Goal: Answer question/provide support: Answer question/provide support

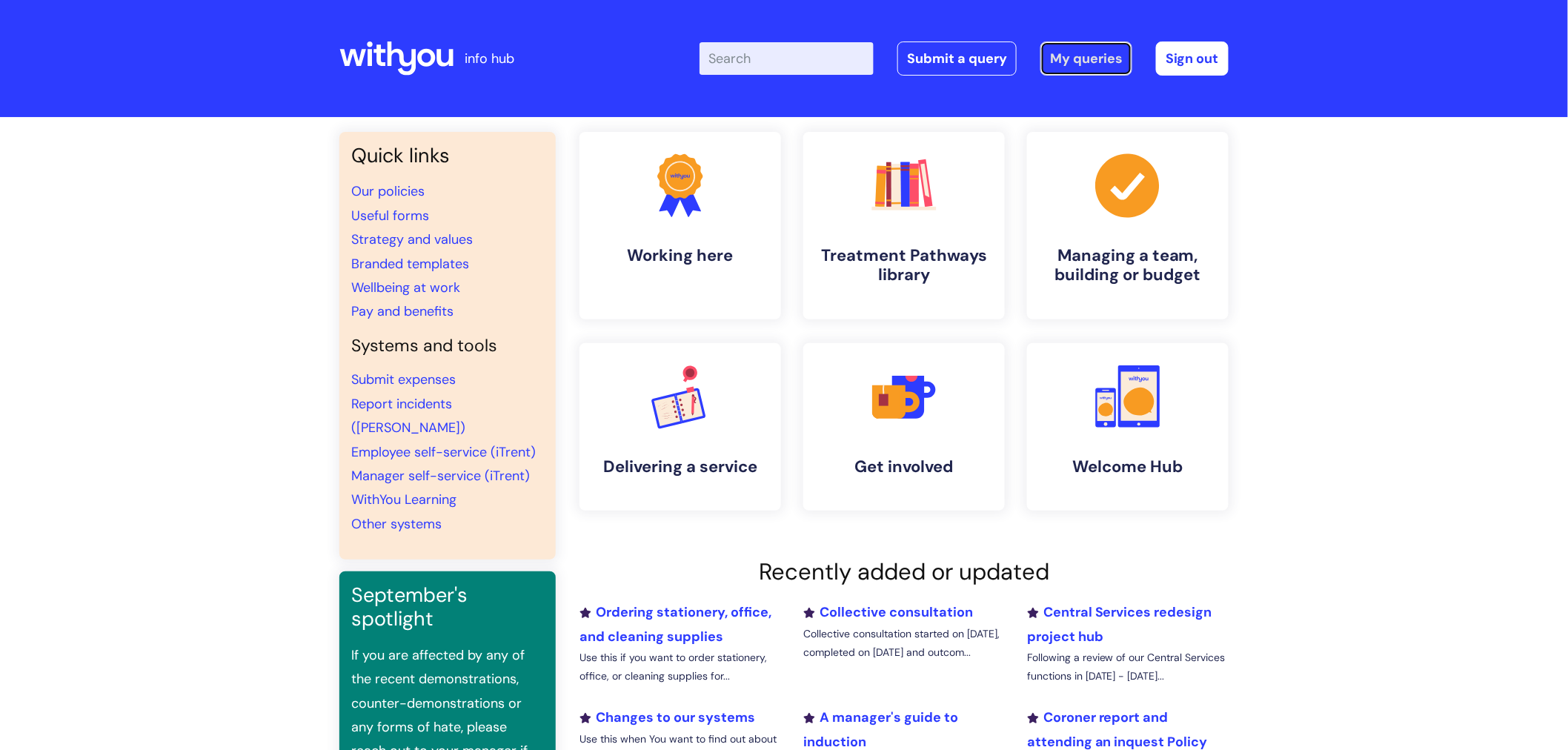
click at [1111, 65] on link "My queries" at bounding box center [1086, 58] width 92 height 34
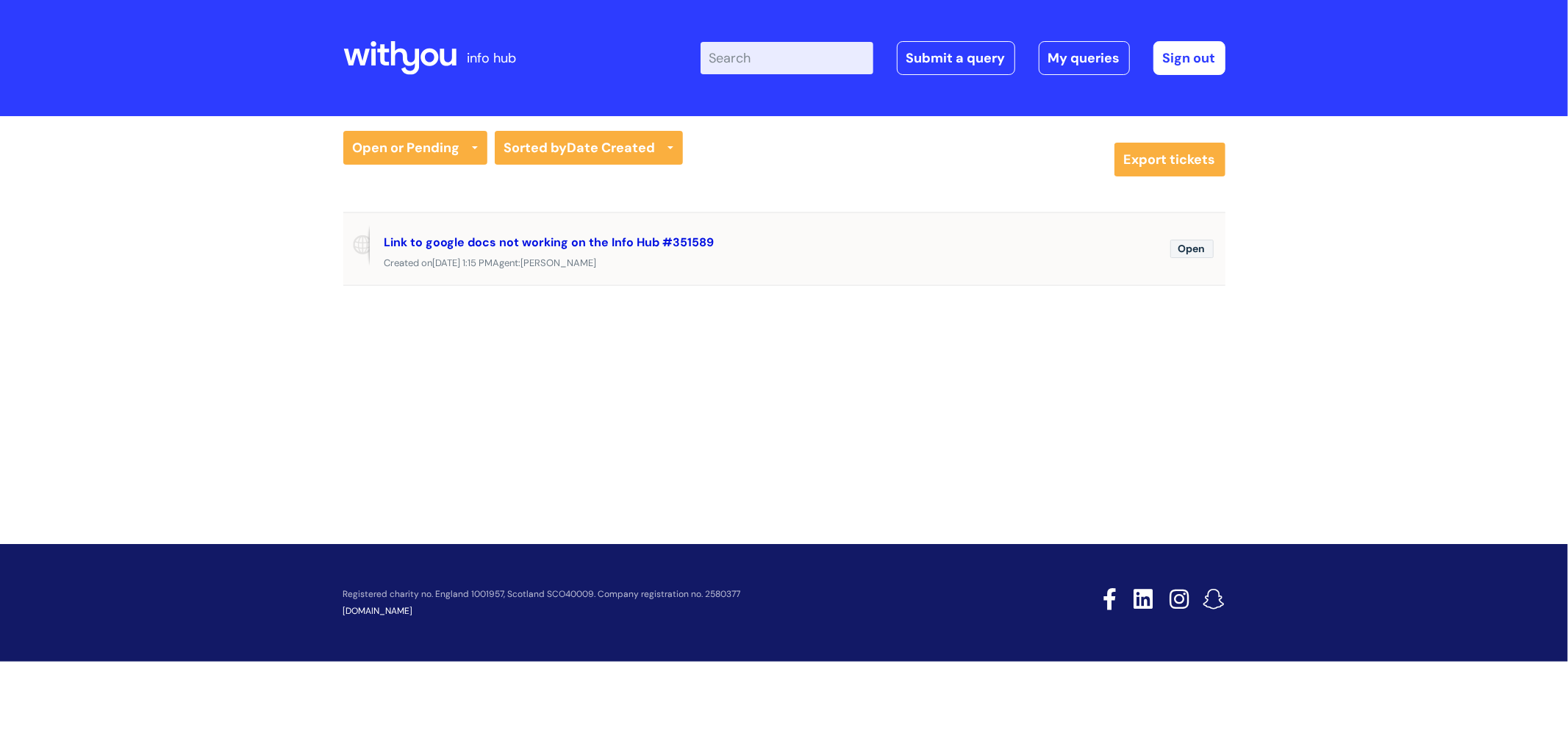
click at [616, 236] on link "Link to google docs not working on the Info Hub #351589" at bounding box center [549, 242] width 330 height 16
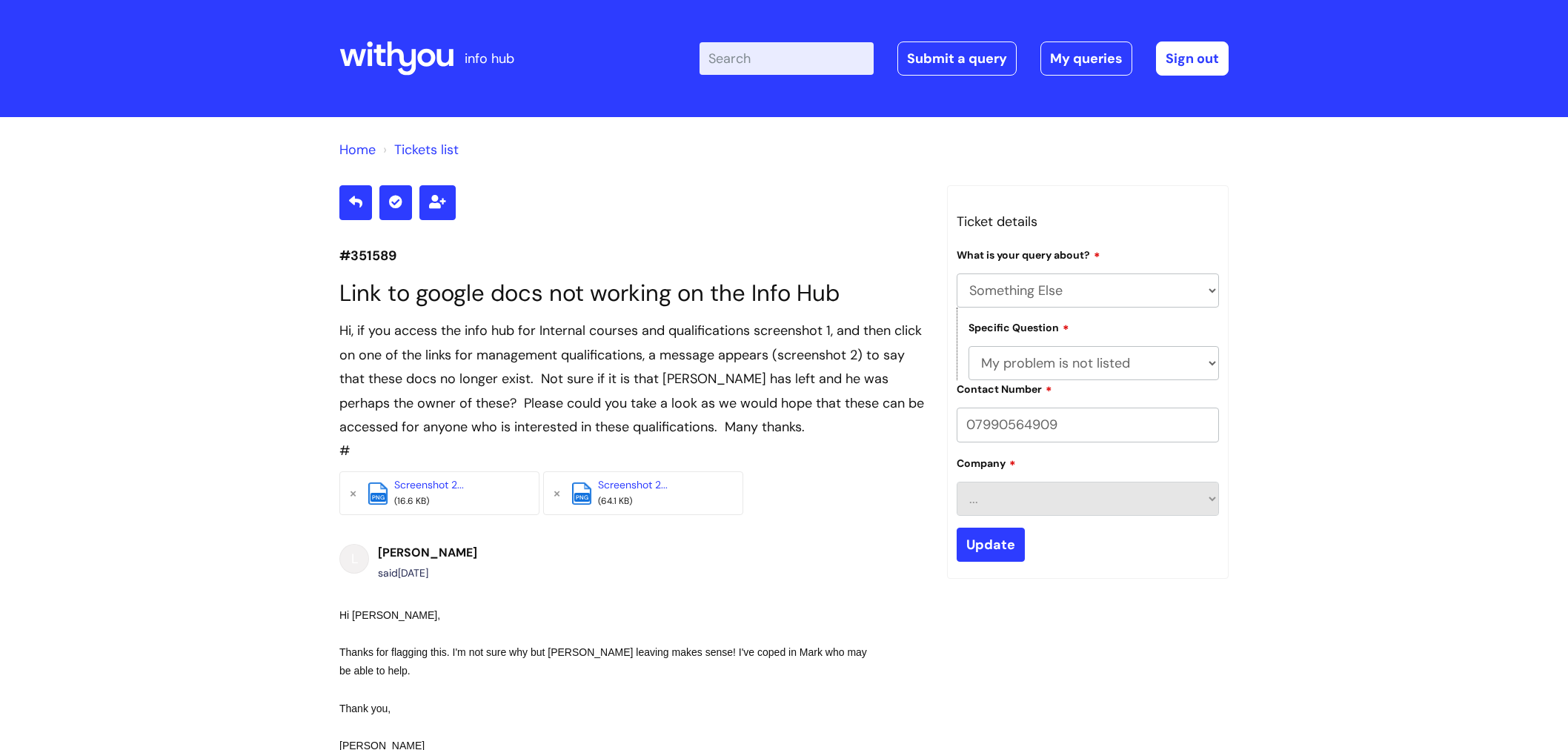
select select "Something Else"
select select "My problem is not listed"
click at [991, 546] on input "Update" at bounding box center [990, 544] width 68 height 34
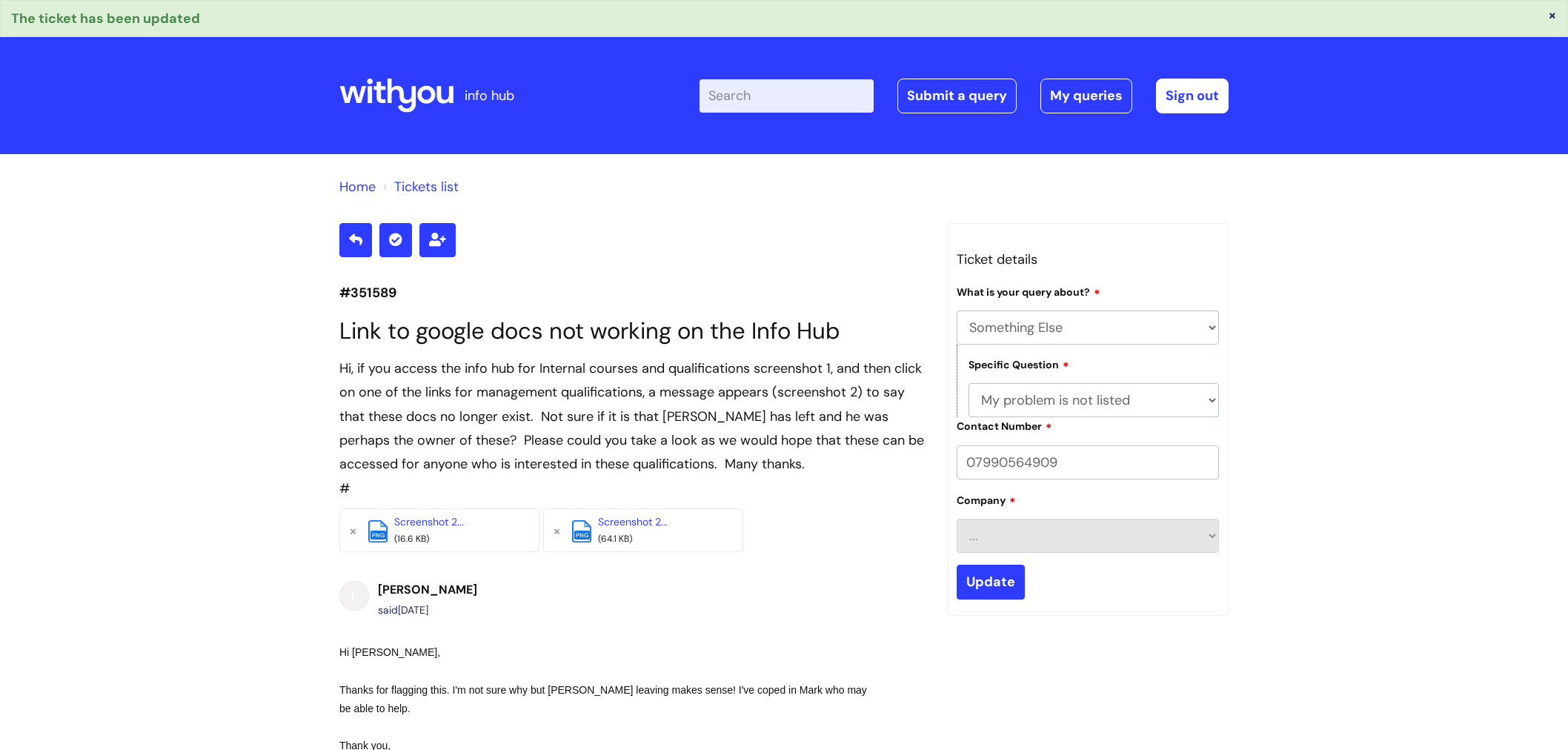
select select "Something Else"
select select "My problem is not listed"
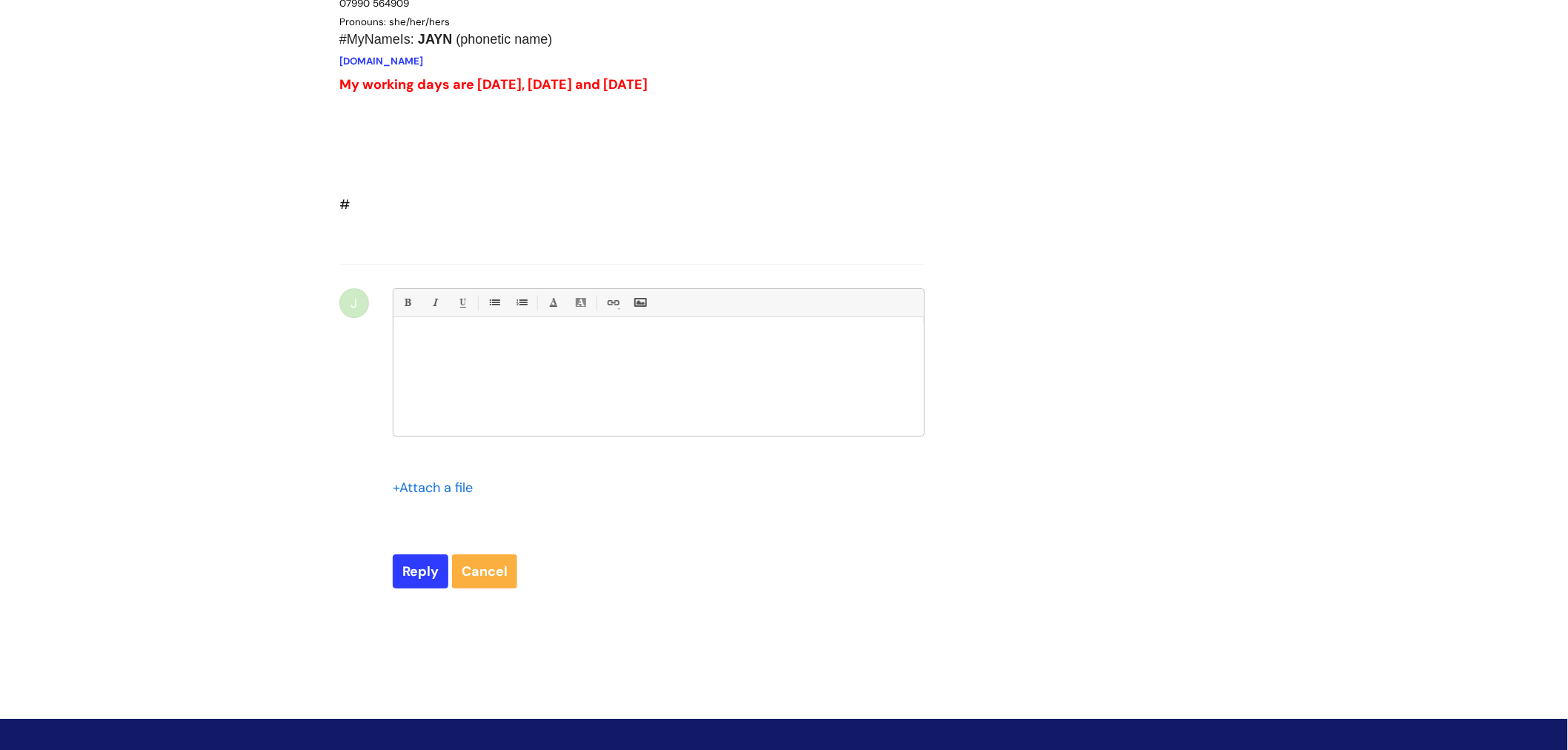
scroll to position [2092, 0]
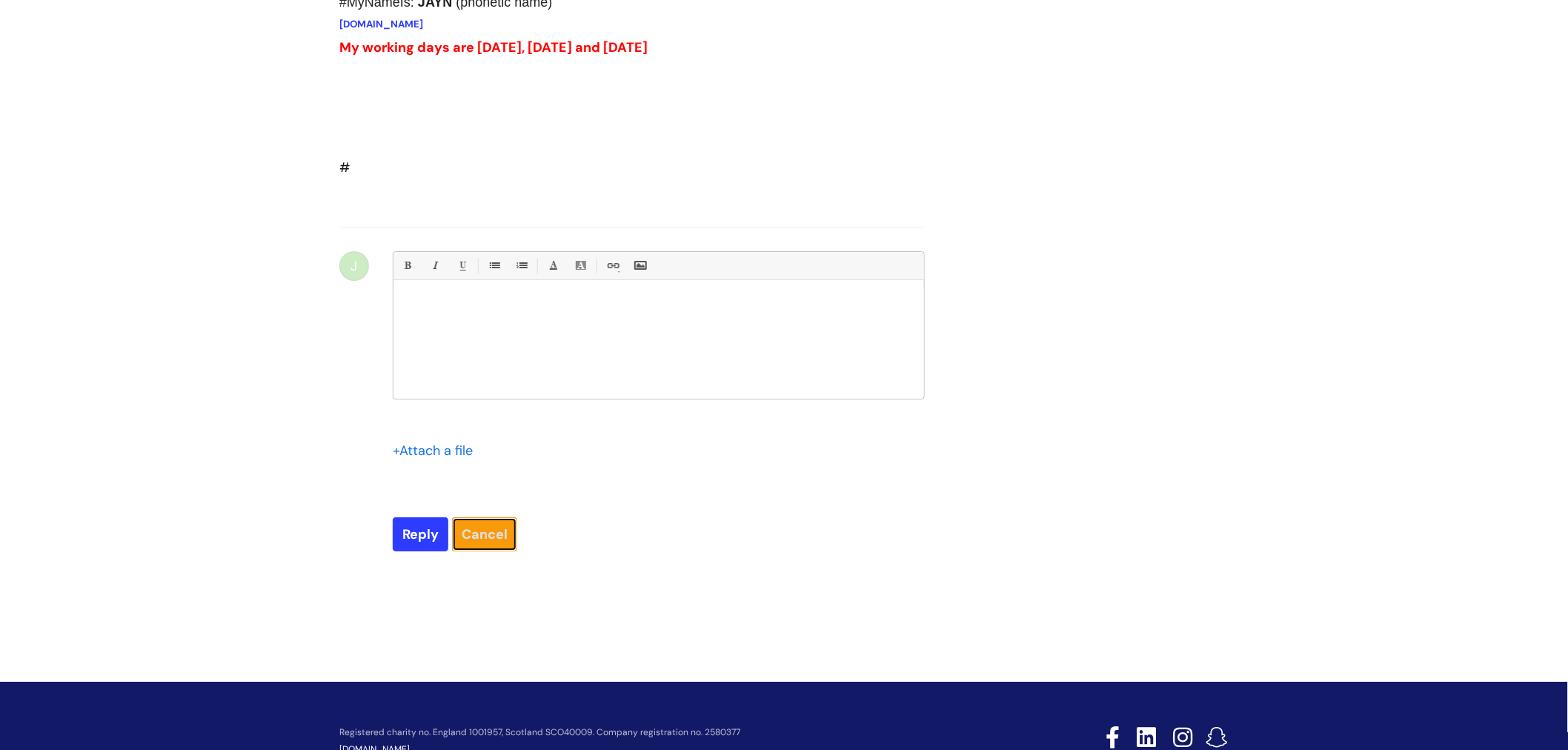
click at [491, 551] on link "Cancel" at bounding box center [484, 535] width 65 height 34
click at [484, 551] on link "Cancel" at bounding box center [484, 535] width 65 height 34
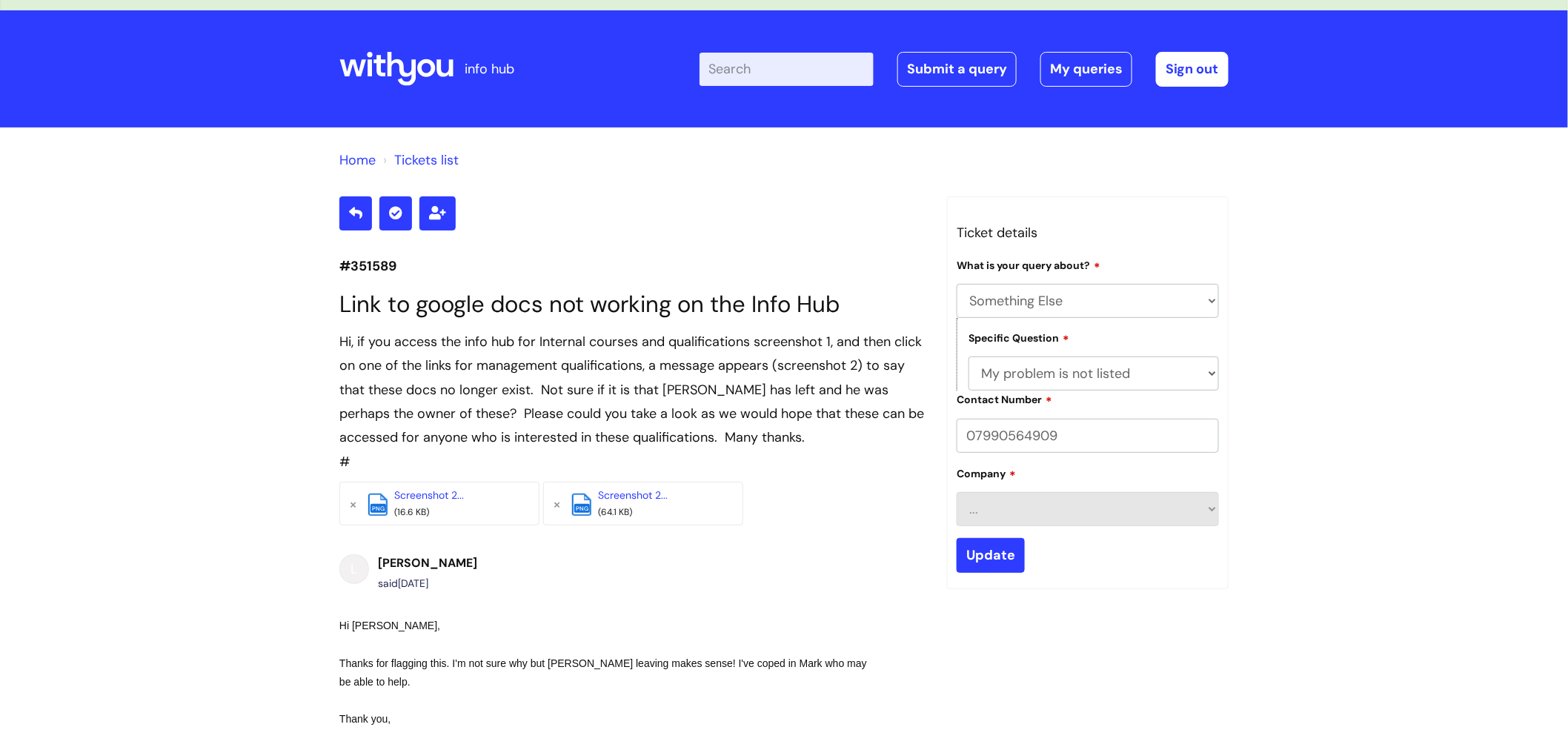
scroll to position [0, 0]
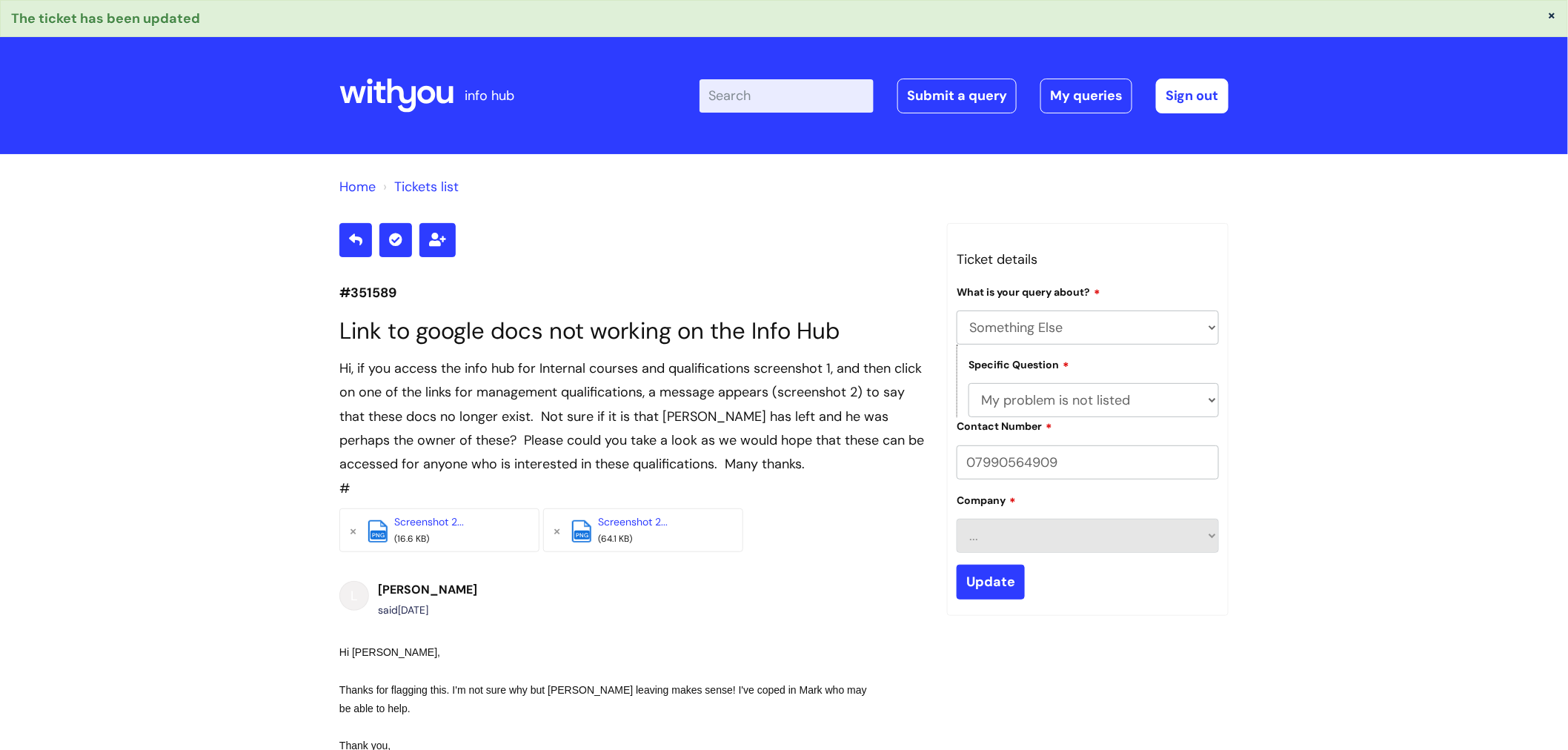
click at [425, 187] on link "Tickets list" at bounding box center [426, 187] width 64 height 18
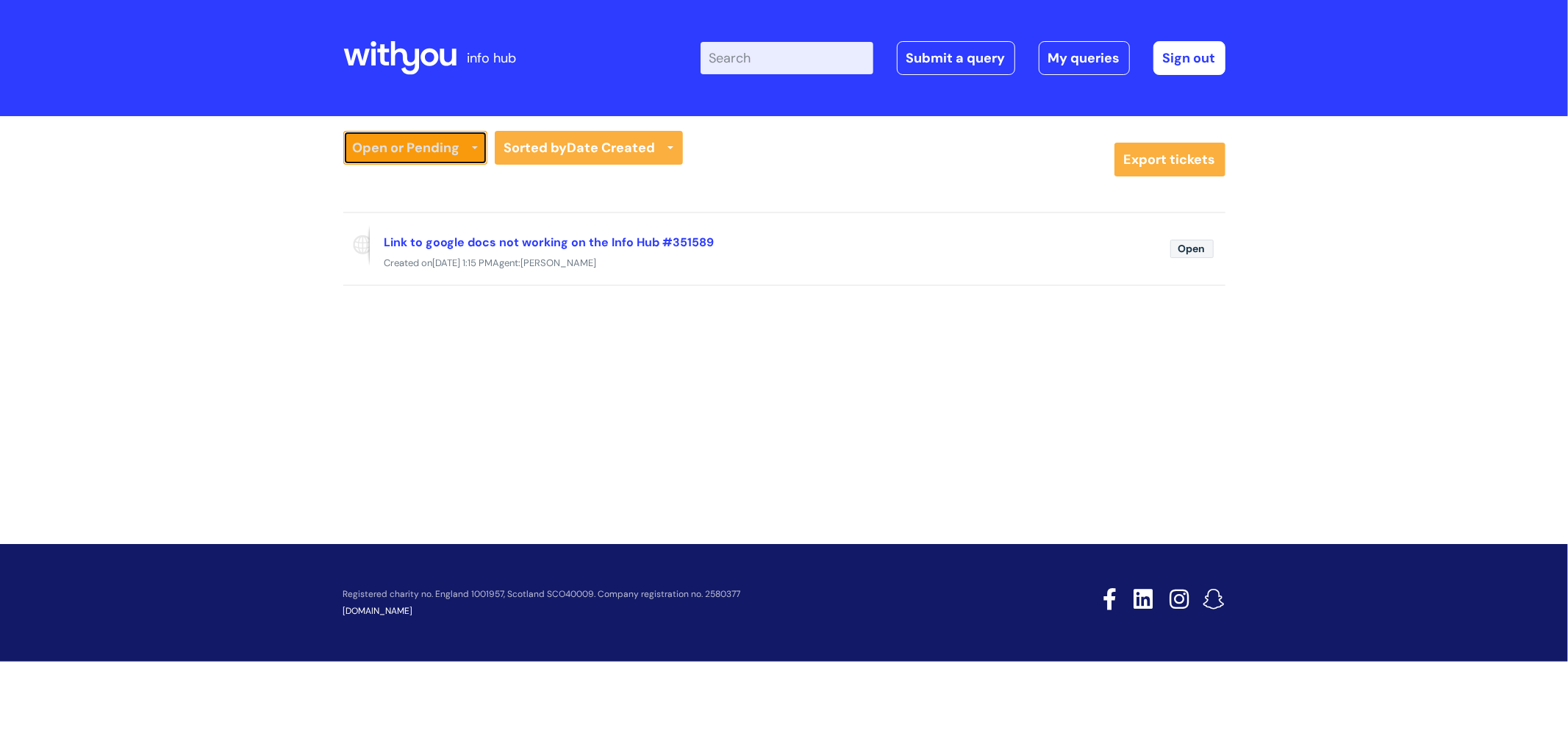
click at [472, 147] on icon at bounding box center [475, 149] width 6 height 6
click at [425, 218] on link "Resolved or Closed" at bounding box center [416, 220] width 144 height 21
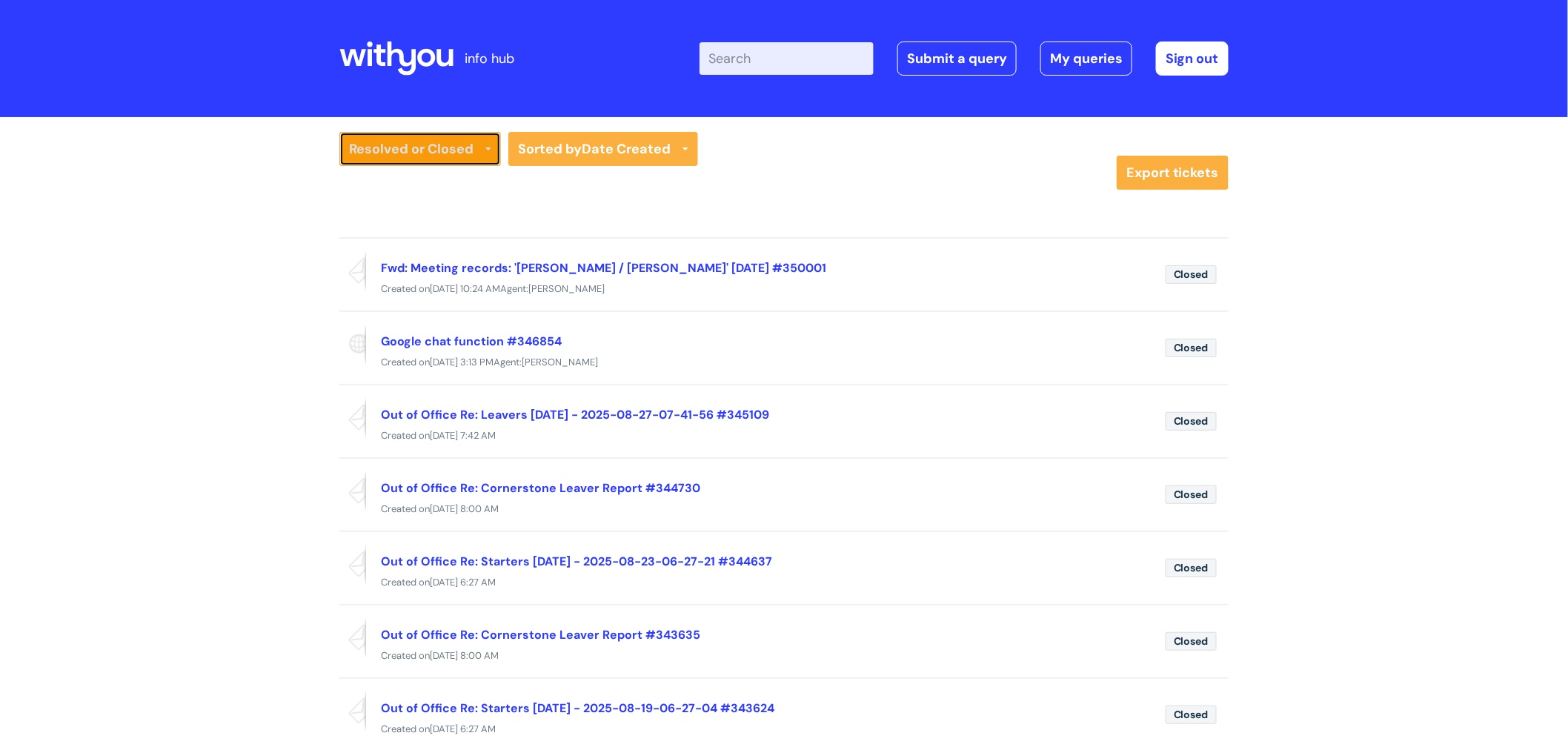
click at [490, 152] on icon at bounding box center [488, 150] width 6 height 6
click at [390, 200] on link "Open or Pending" at bounding box center [420, 201] width 162 height 21
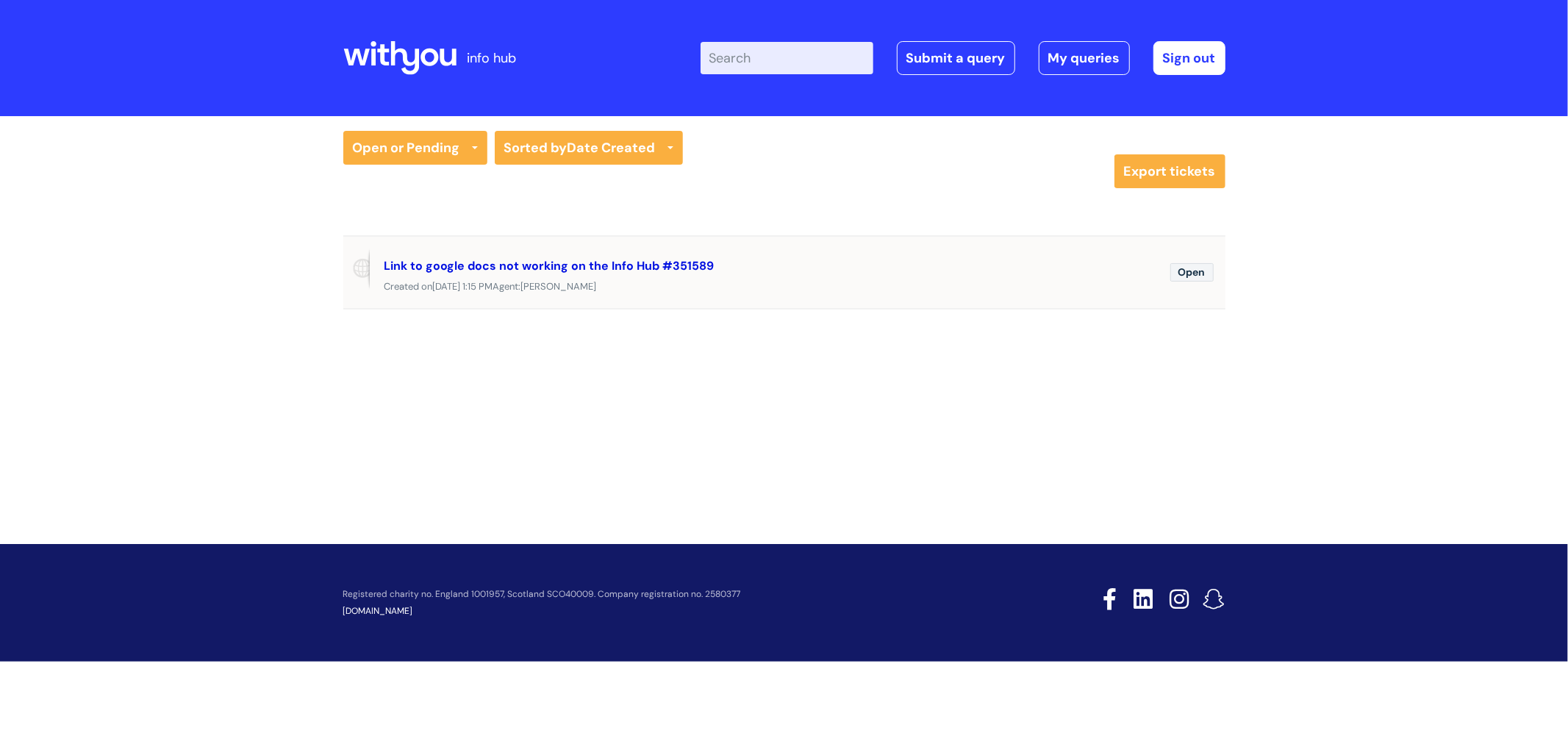
click at [456, 266] on link "Link to google docs not working on the Info Hub #351589" at bounding box center [549, 266] width 330 height 16
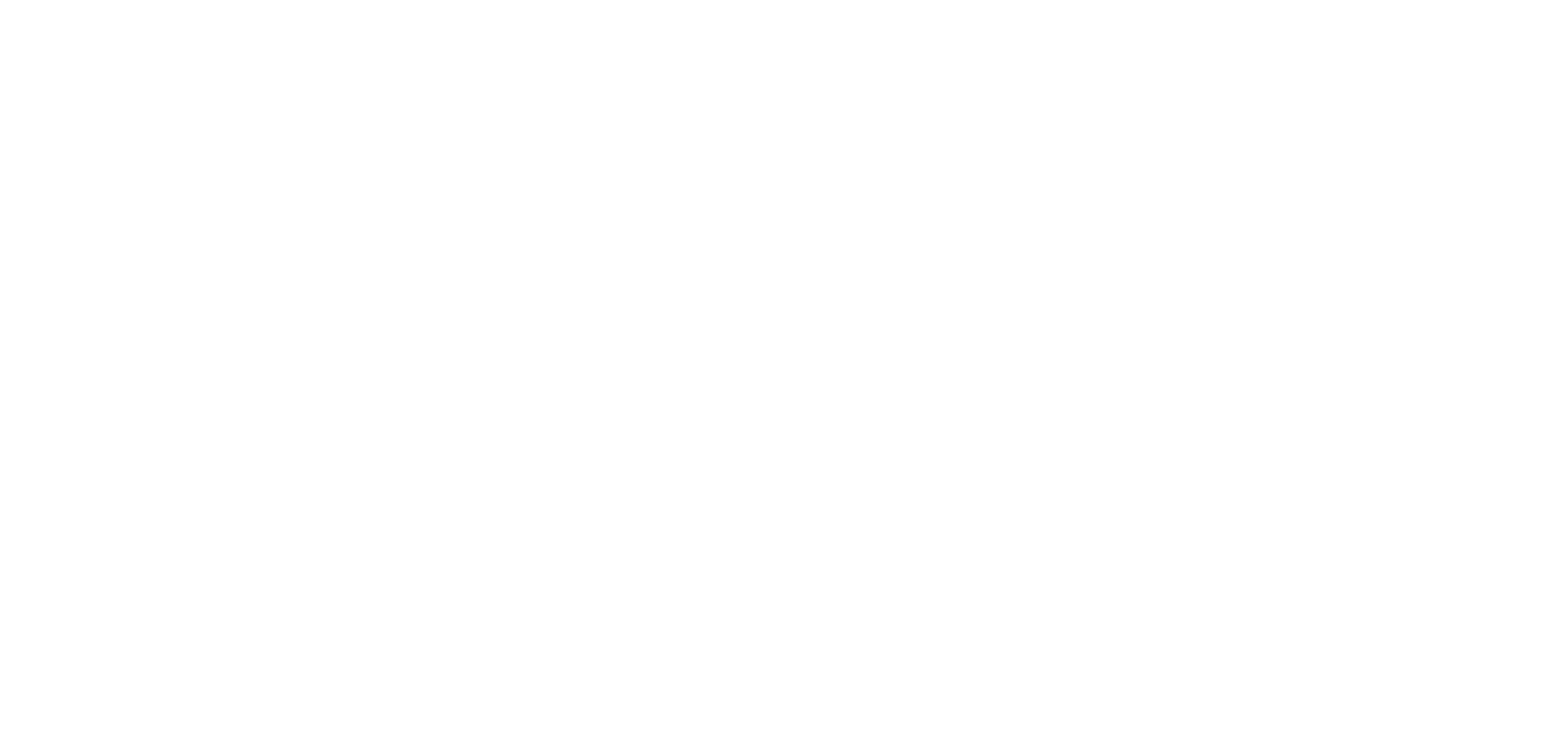
select select "Something Else"
select select "My problem is not listed"
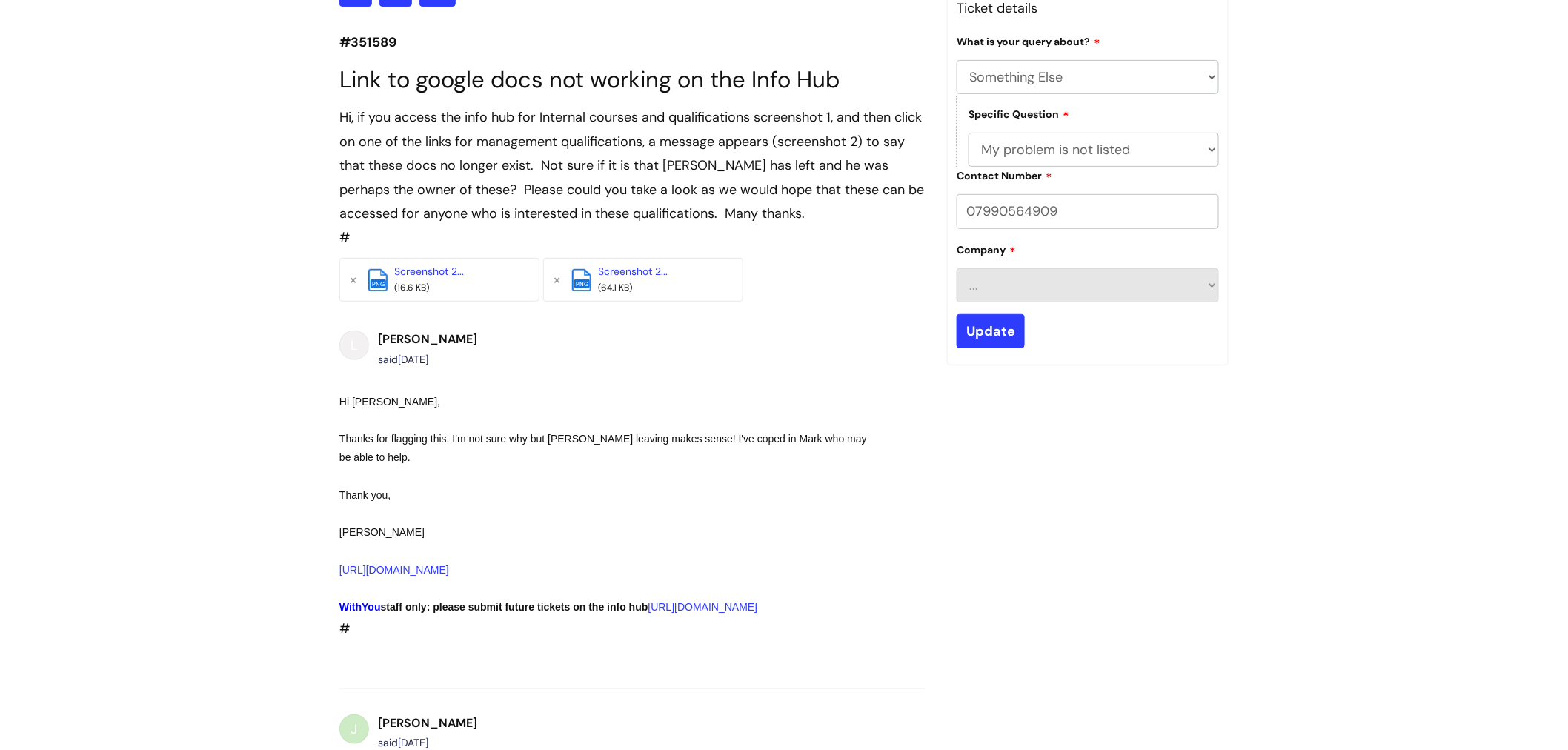
scroll to position [207, 0]
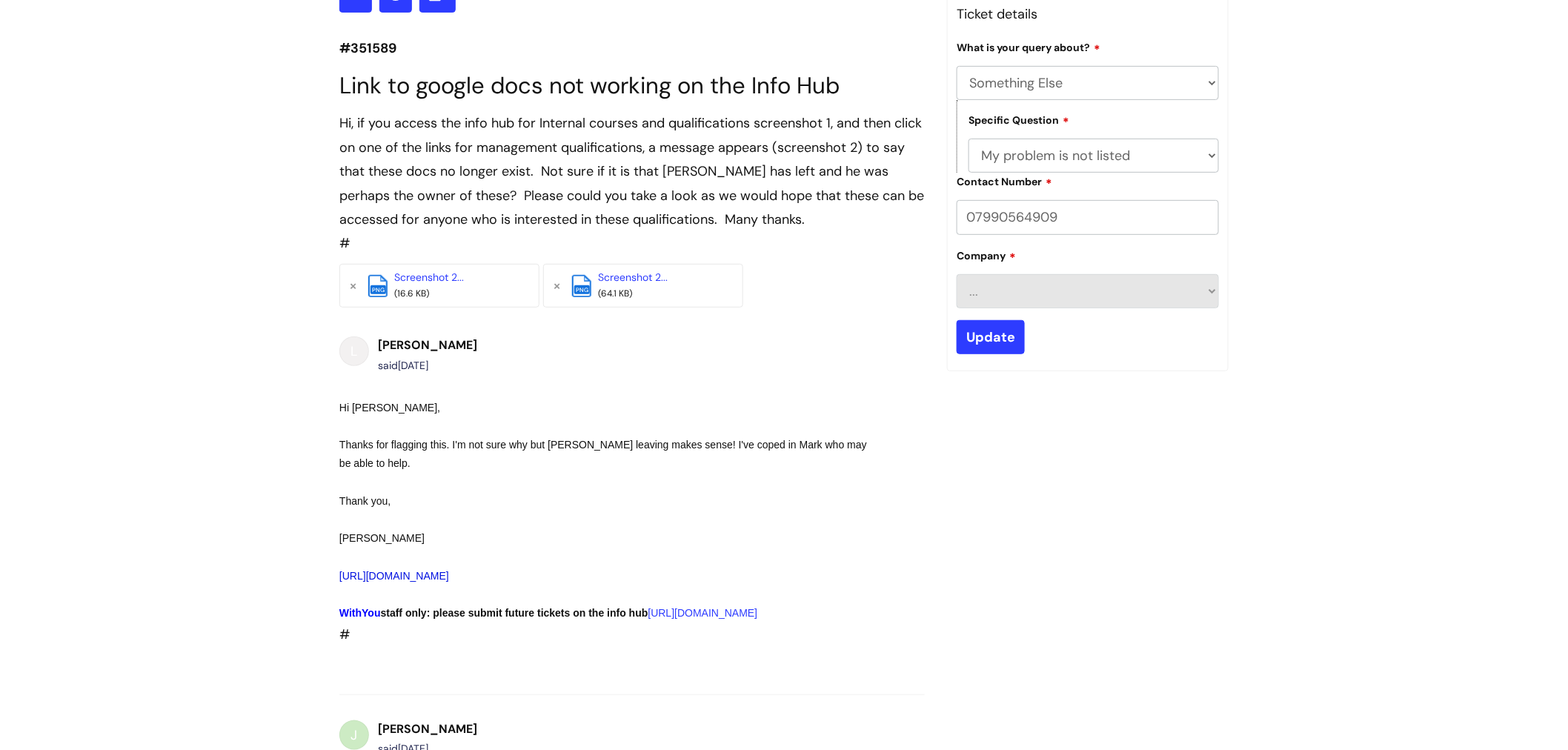
click at [449, 574] on link "[URL][DOMAIN_NAME]" at bounding box center [394, 576] width 110 height 12
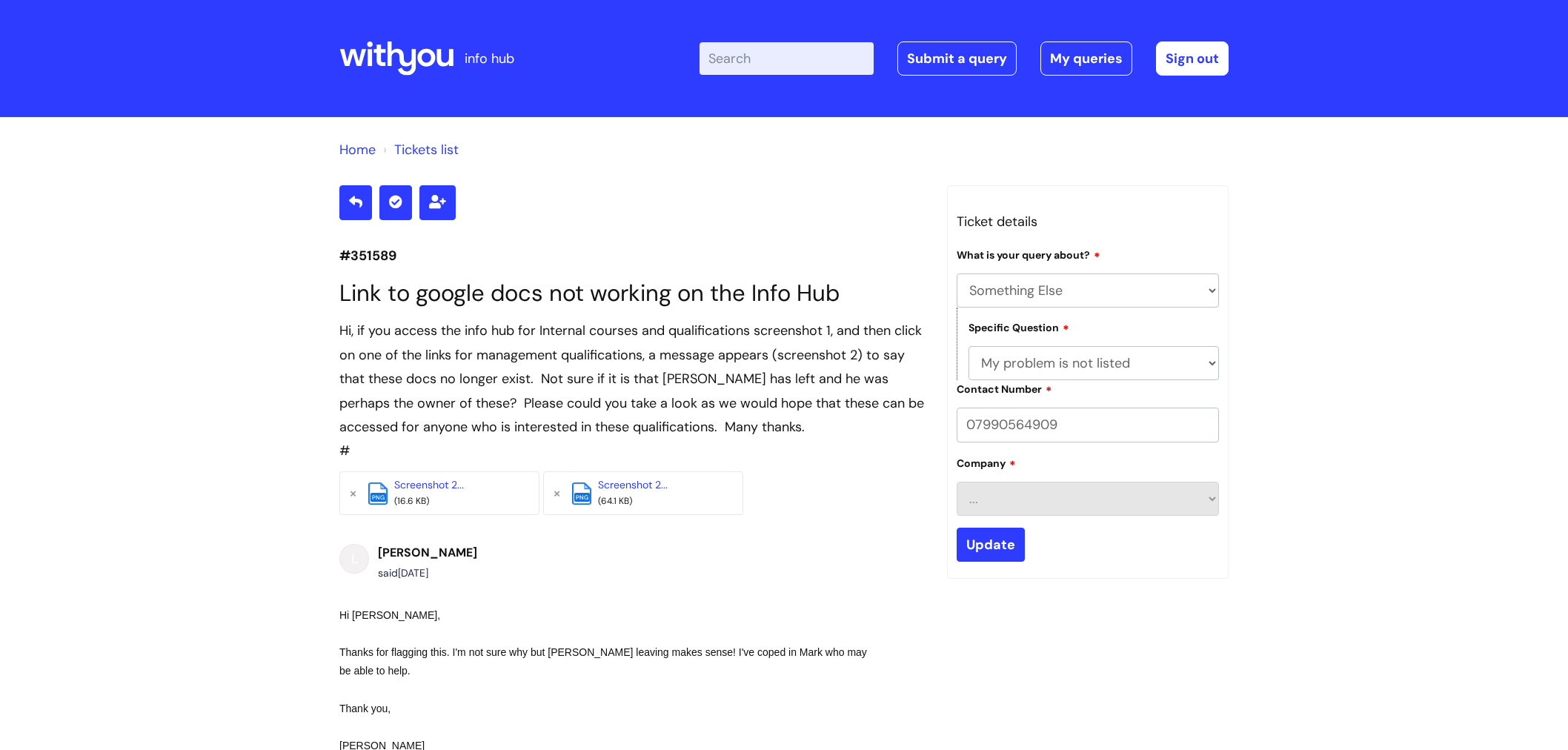
select select "Something Else"
select select "My problem is not listed"
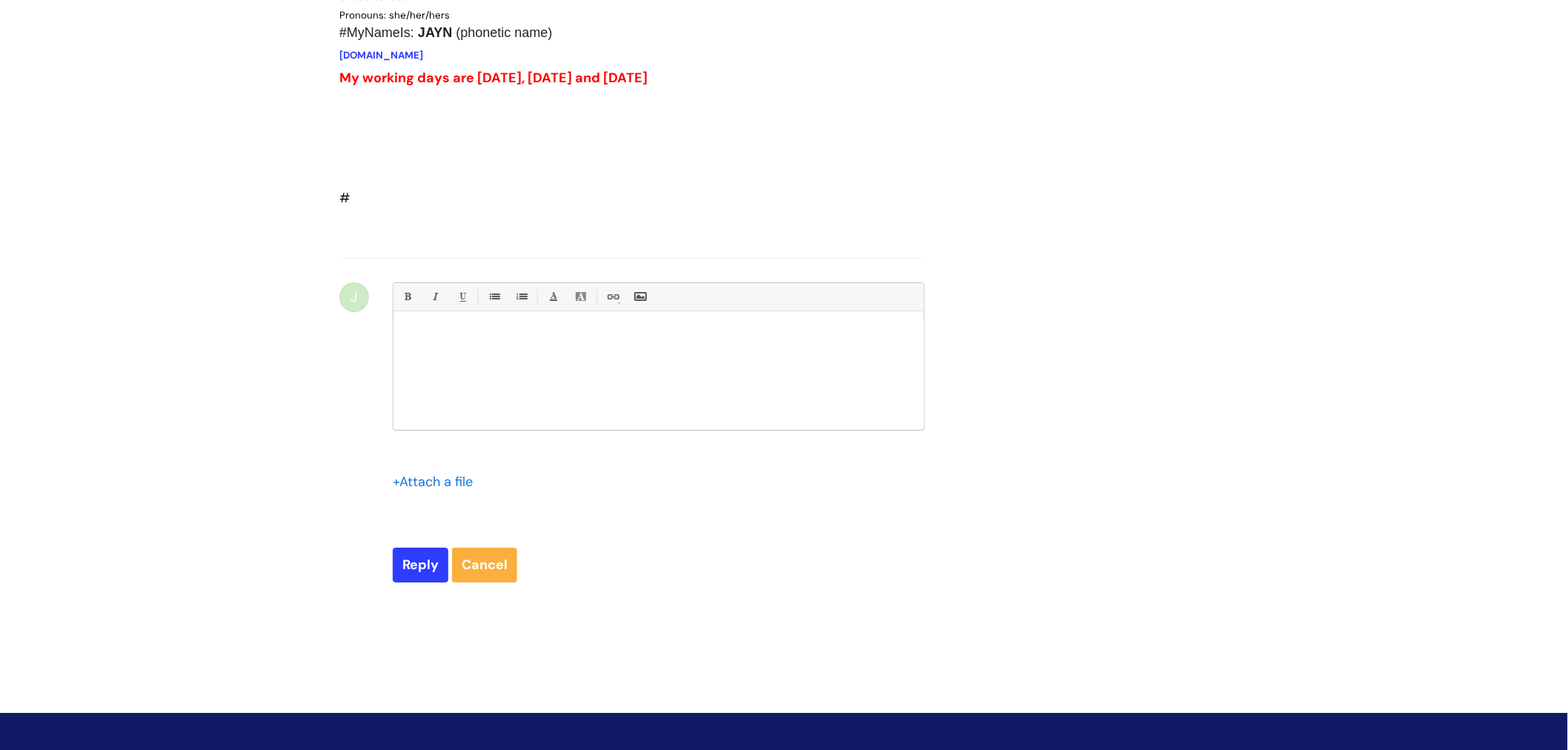
click at [360, 210] on div "Perfect, makes sense, thanks [PERSON_NAME]. Kind regards [PERSON_NAME] Organisa…" at bounding box center [605, 33] width 532 height 355
click at [479, 582] on link "Cancel" at bounding box center [484, 565] width 65 height 34
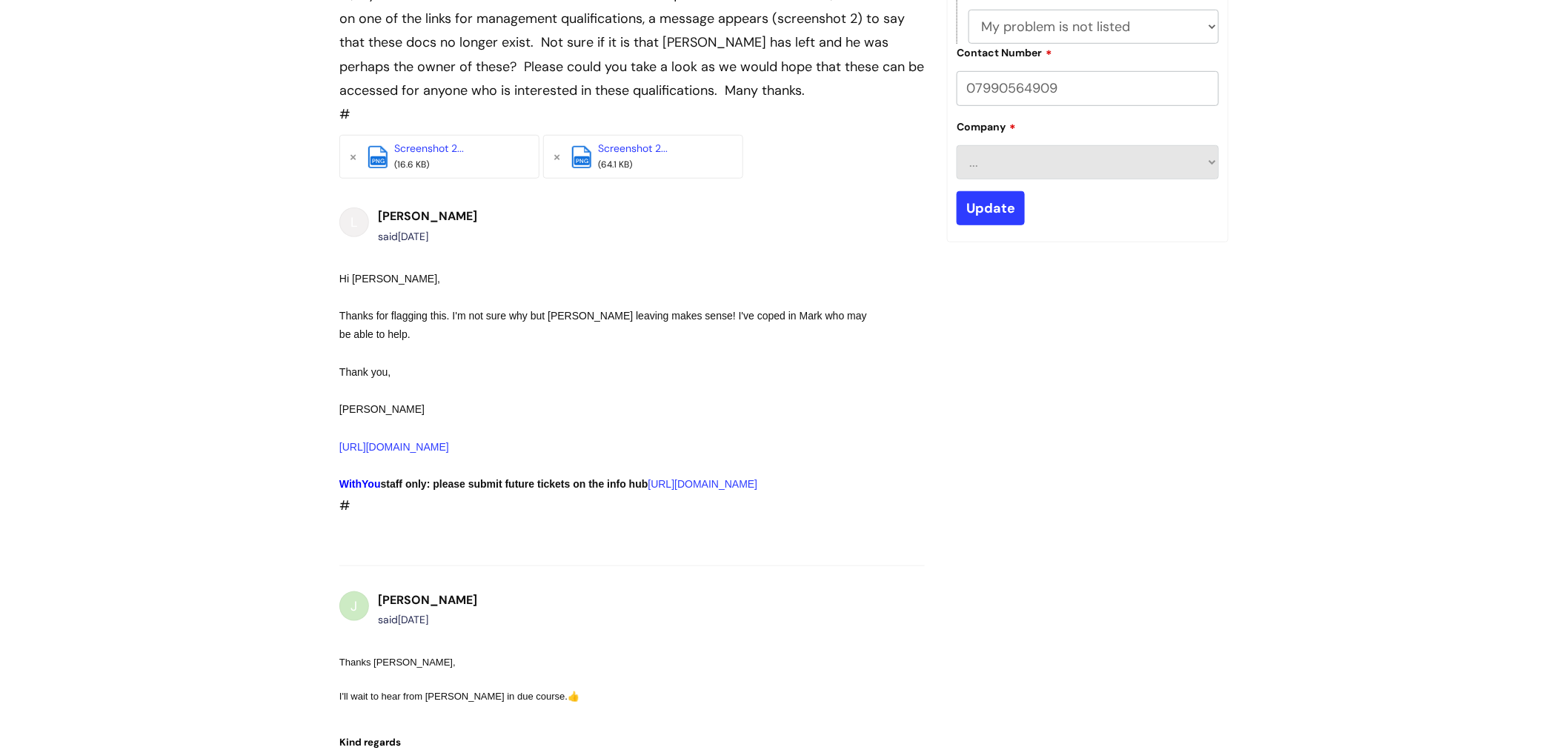
scroll to position [0, 0]
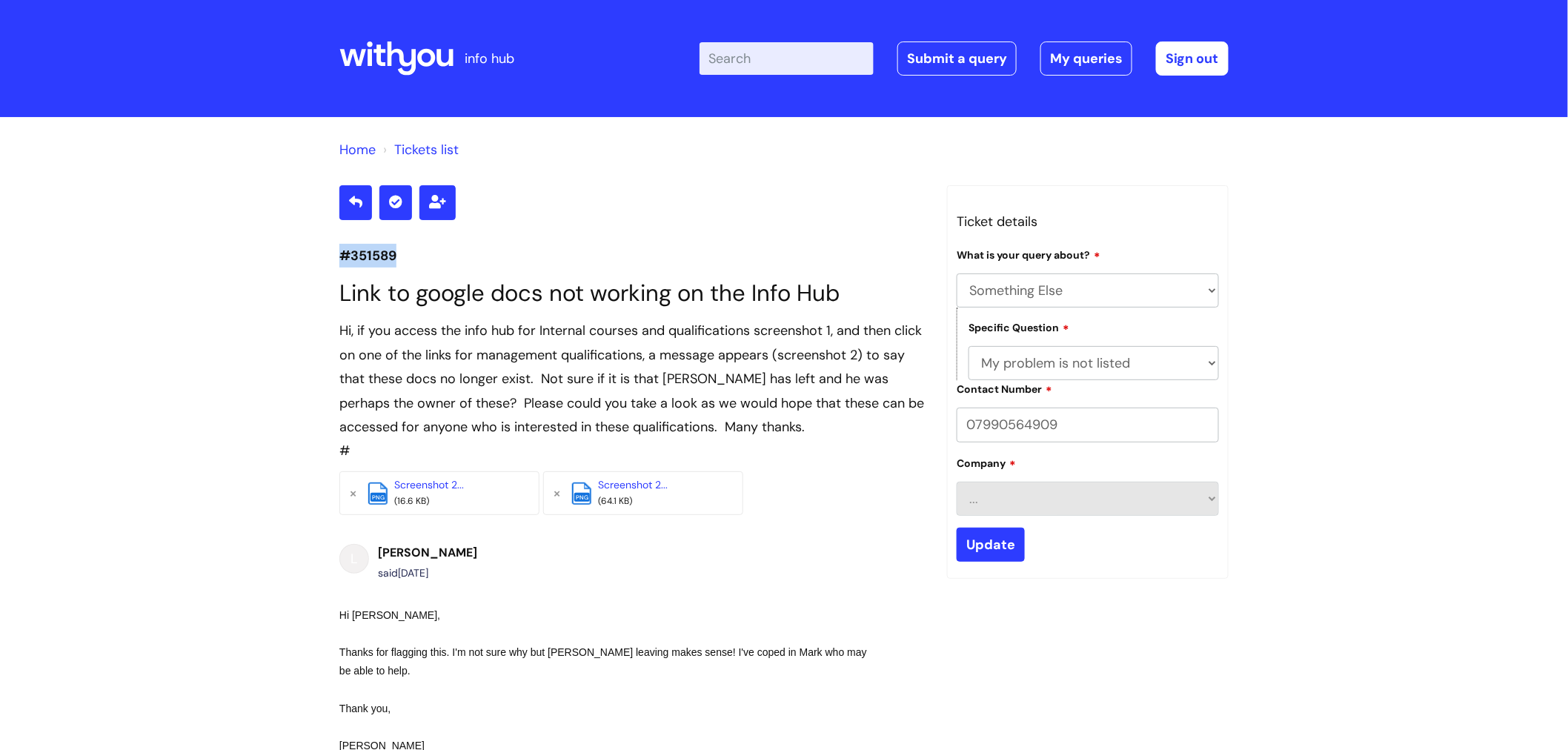
drag, startPoint x: 339, startPoint y: 253, endPoint x: 440, endPoint y: 259, distance: 101.2
click at [440, 259] on p "#351589" at bounding box center [632, 256] width 585 height 24
copy p "#351589"
